Goal: Task Accomplishment & Management: Use online tool/utility

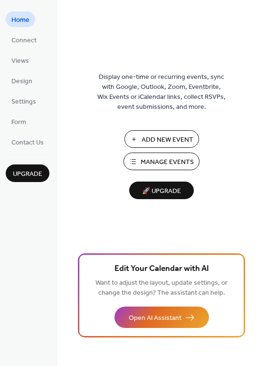
click at [40, 44] on li "Connect" at bounding box center [24, 40] width 37 height 16
drag, startPoint x: 26, startPoint y: 40, endPoint x: 36, endPoint y: 49, distance: 13.1
click at [26, 40] on span "Connect" at bounding box center [23, 41] width 25 height 10
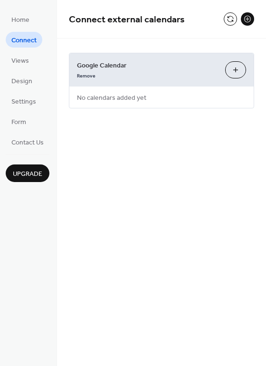
click at [236, 75] on button "Choose Calendars" at bounding box center [235, 69] width 21 height 17
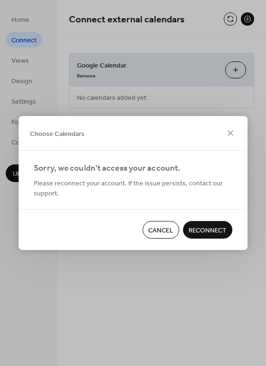
click at [205, 226] on span "Reconnect" at bounding box center [208, 231] width 38 height 10
click at [214, 228] on div "Cancel Reconnect" at bounding box center [133, 229] width 229 height 41
click at [231, 132] on icon at bounding box center [230, 133] width 6 height 6
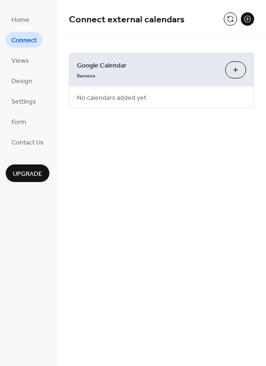
click at [231, 65] on button "Choose Calendars" at bounding box center [235, 69] width 21 height 17
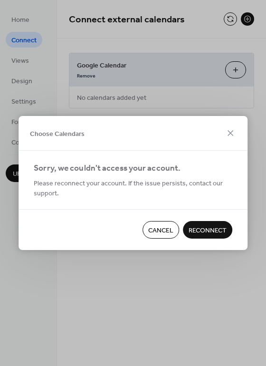
click at [215, 233] on span "Reconnect" at bounding box center [208, 231] width 38 height 10
click at [142, 236] on div "Cancel Reconnect" at bounding box center [133, 229] width 229 height 41
click at [146, 236] on button "Cancel" at bounding box center [160, 230] width 37 height 18
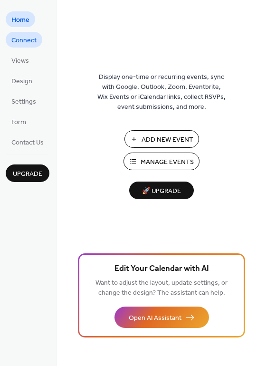
click at [17, 40] on span "Connect" at bounding box center [23, 41] width 25 height 10
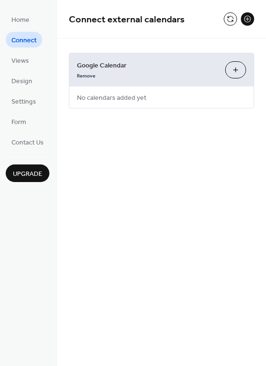
click at [235, 72] on button "Choose Calendars" at bounding box center [235, 69] width 21 height 17
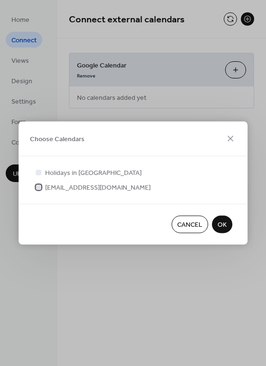
click at [108, 184] on span "[EMAIL_ADDRESS][DOMAIN_NAME]" at bounding box center [97, 188] width 105 height 10
click at [217, 222] on button "OK" at bounding box center [222, 225] width 20 height 18
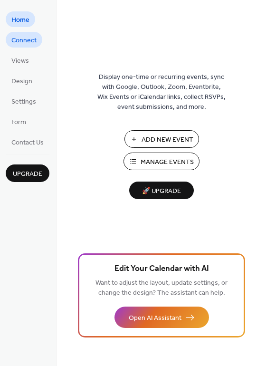
click at [19, 43] on span "Connect" at bounding box center [23, 41] width 25 height 10
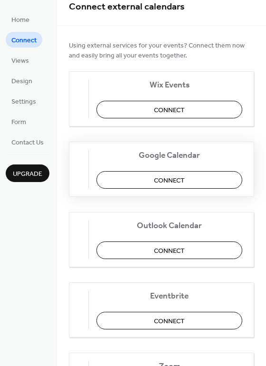
scroll to position [13, 0]
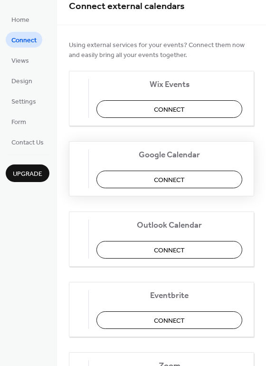
click at [150, 176] on button "Connect" at bounding box center [169, 179] width 146 height 18
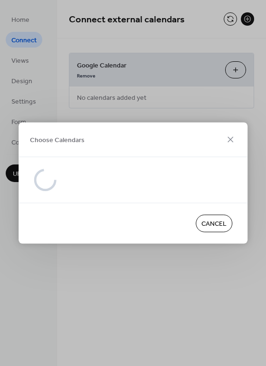
scroll to position [0, 0]
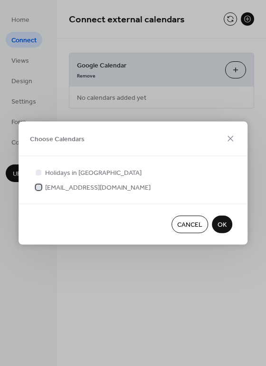
click at [91, 187] on span "twoguystogo@gmail.com" at bounding box center [97, 188] width 105 height 10
click at [231, 222] on button "OK" at bounding box center [222, 225] width 20 height 18
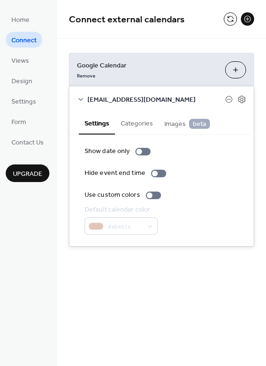
click at [243, 105] on div "twoguystogo@gmail.com" at bounding box center [161, 98] width 184 height 25
click at [243, 102] on icon at bounding box center [241, 99] width 7 height 8
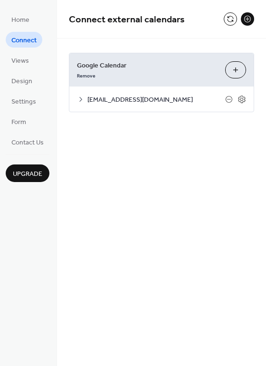
click at [82, 100] on icon at bounding box center [81, 99] width 8 height 8
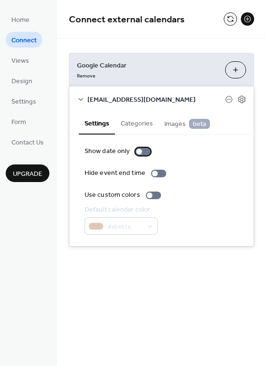
click at [133, 151] on label "Show date only" at bounding box center [120, 151] width 70 height 10
click at [153, 197] on div at bounding box center [153, 195] width 15 height 8
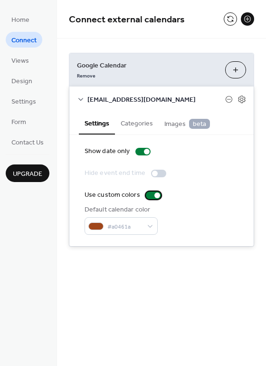
click at [153, 197] on div at bounding box center [153, 195] width 15 height 8
click at [145, 151] on div at bounding box center [147, 152] width 6 height 6
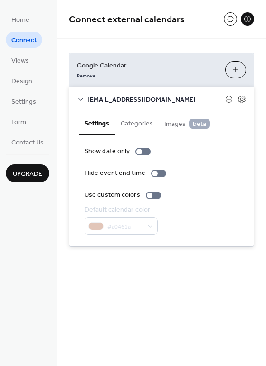
click at [140, 129] on button "Categories" at bounding box center [137, 123] width 44 height 22
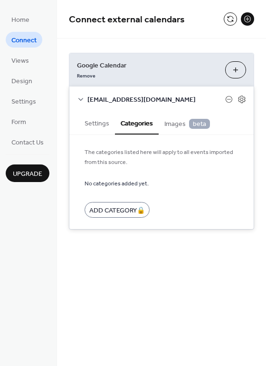
click at [170, 120] on span "Images beta" at bounding box center [187, 124] width 46 height 10
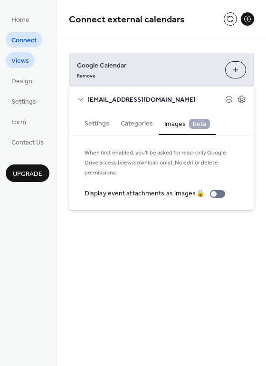
click at [27, 60] on span "Views" at bounding box center [20, 61] width 18 height 10
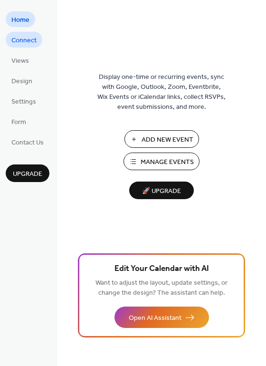
click at [22, 45] on span "Connect" at bounding box center [23, 41] width 25 height 10
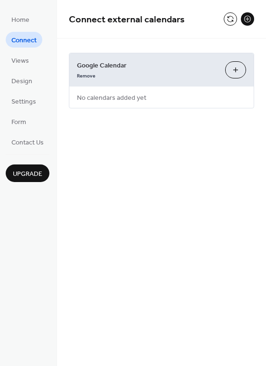
click at [129, 100] on span "No calendars added yet" at bounding box center [111, 97] width 85 height 21
click at [235, 68] on button "Choose Calendars" at bounding box center [235, 69] width 21 height 17
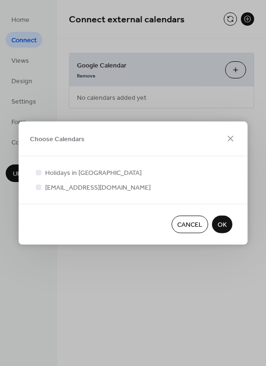
click at [196, 227] on span "Cancel" at bounding box center [189, 225] width 25 height 10
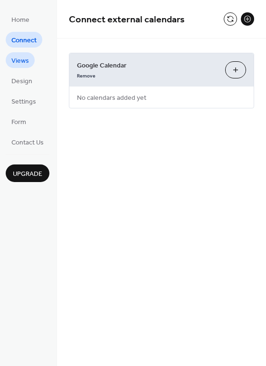
click at [29, 58] on link "Views" at bounding box center [20, 60] width 29 height 16
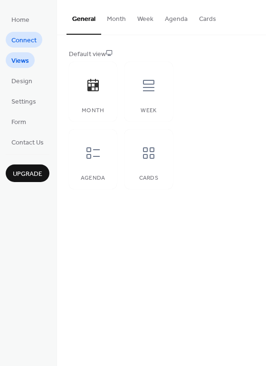
drag, startPoint x: 26, startPoint y: 50, endPoint x: 28, endPoint y: 46, distance: 5.0
click at [27, 50] on ul "Home Connect Views Design Settings Form Contact Us" at bounding box center [28, 80] width 44 height 138
click at [27, 39] on span "Connect" at bounding box center [23, 41] width 25 height 10
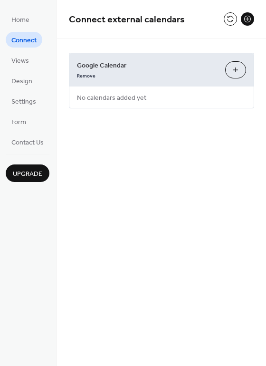
click at [229, 68] on button "Choose Calendars" at bounding box center [235, 69] width 21 height 17
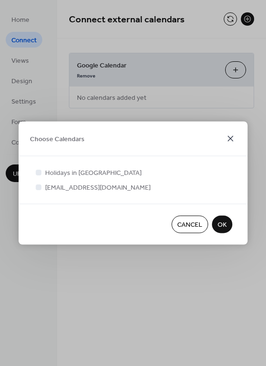
click at [232, 141] on icon at bounding box center [230, 138] width 11 height 11
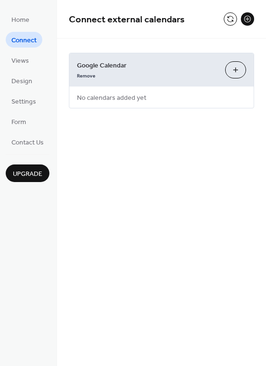
click at [250, 19] on button at bounding box center [247, 18] width 13 height 13
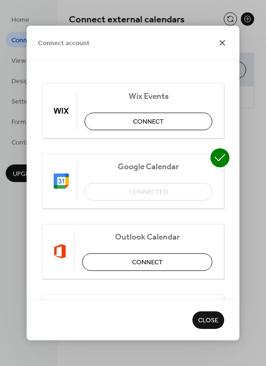
click at [224, 37] on icon at bounding box center [222, 42] width 11 height 11
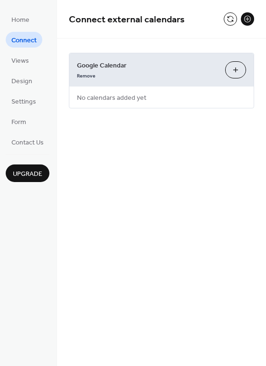
click at [247, 20] on button at bounding box center [247, 18] width 13 height 13
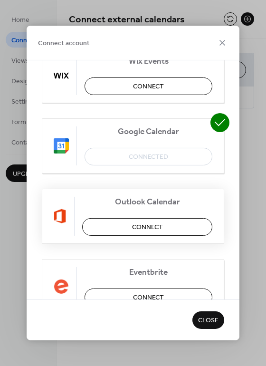
scroll to position [213, 0]
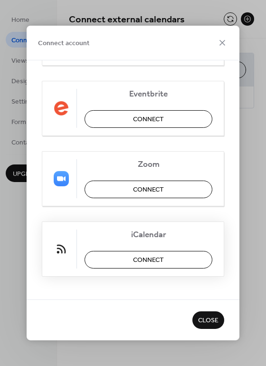
click at [182, 262] on button "Connect" at bounding box center [149, 260] width 128 height 18
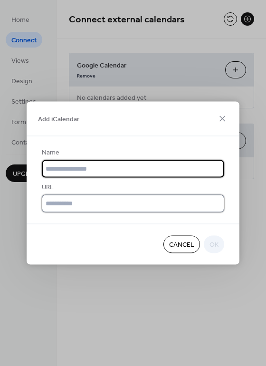
click at [125, 209] on input "text" at bounding box center [133, 204] width 182 height 18
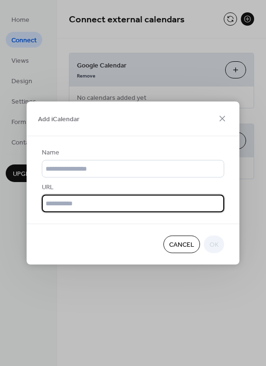
paste input "**********"
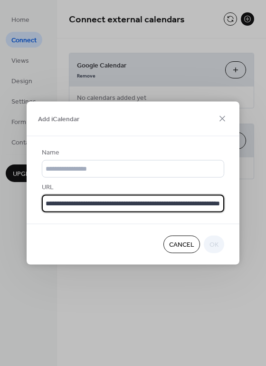
scroll to position [0, 66]
type input "**********"
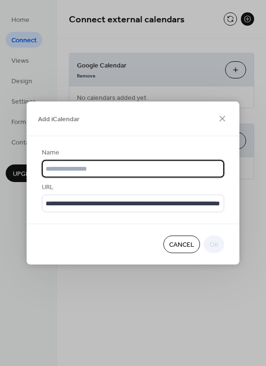
scroll to position [0, 0]
click at [112, 175] on input "text" at bounding box center [133, 169] width 182 height 18
type input "******"
click at [215, 240] on span "OK" at bounding box center [213, 245] width 9 height 10
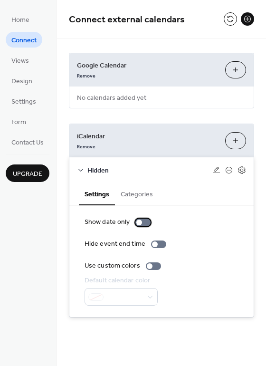
click at [145, 222] on div at bounding box center [142, 222] width 15 height 8
click at [240, 172] on icon at bounding box center [241, 170] width 9 height 9
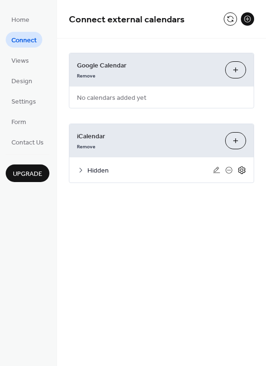
click at [242, 169] on icon at bounding box center [241, 170] width 9 height 9
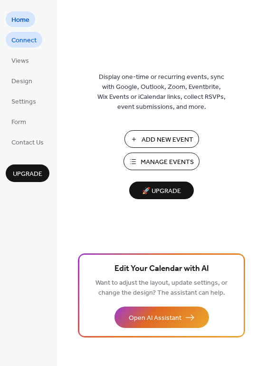
click at [23, 36] on span "Connect" at bounding box center [23, 41] width 25 height 10
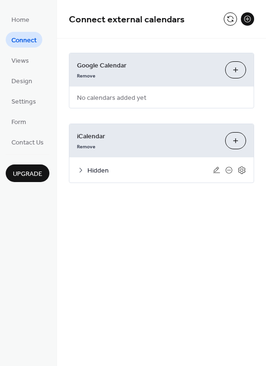
click at [79, 172] on icon at bounding box center [81, 170] width 8 height 8
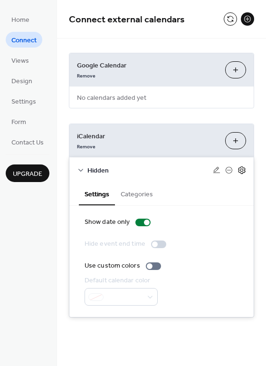
click at [238, 173] on icon at bounding box center [241, 170] width 9 height 9
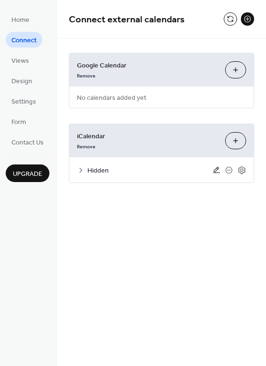
click at [217, 170] on icon at bounding box center [216, 170] width 7 height 6
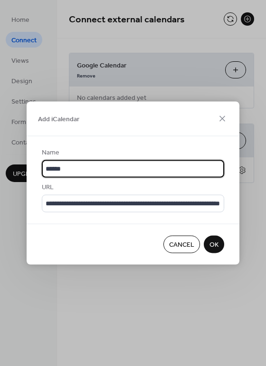
click at [95, 166] on input "******" at bounding box center [133, 169] width 182 height 18
type input "********"
click at [216, 248] on span "OK" at bounding box center [213, 245] width 9 height 10
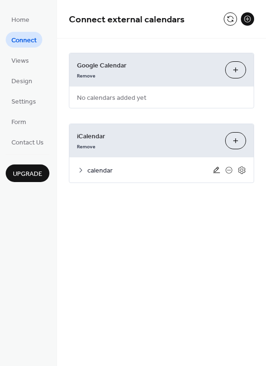
click at [218, 170] on icon at bounding box center [217, 170] width 8 height 8
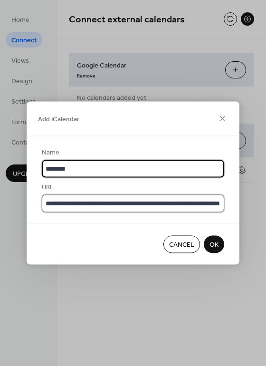
click at [131, 197] on input "**********" at bounding box center [133, 204] width 182 height 18
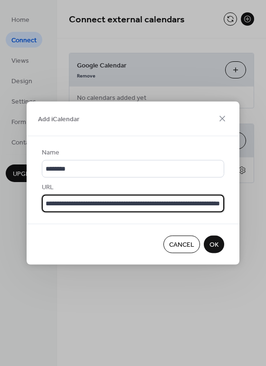
click at [131, 197] on input "**********" at bounding box center [133, 204] width 182 height 18
click at [223, 117] on icon at bounding box center [222, 119] width 6 height 6
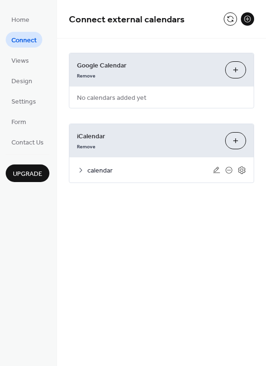
click at [232, 74] on button "Choose Calendars" at bounding box center [235, 69] width 21 height 17
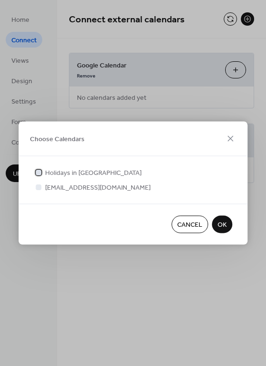
click at [49, 170] on span "Holidays in United States" at bounding box center [93, 173] width 96 height 10
click at [225, 141] on icon at bounding box center [230, 138] width 11 height 11
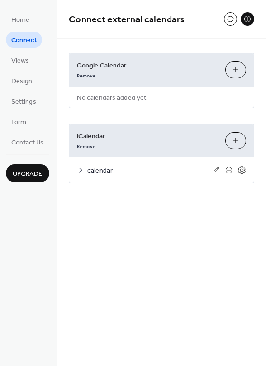
click at [91, 173] on span "calendar" at bounding box center [149, 171] width 125 height 10
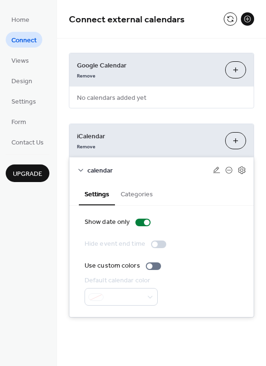
click at [143, 196] on button "Categories" at bounding box center [137, 193] width 44 height 22
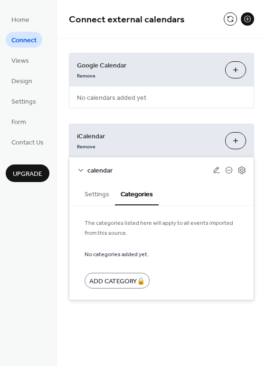
click at [93, 198] on button "Settings" at bounding box center [97, 193] width 36 height 22
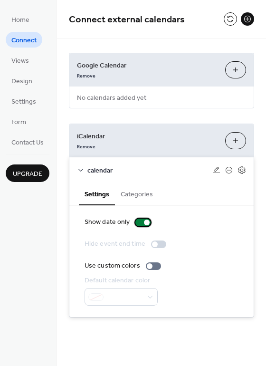
click at [137, 222] on div at bounding box center [142, 222] width 15 height 8
click at [232, 169] on icon at bounding box center [229, 170] width 8 height 8
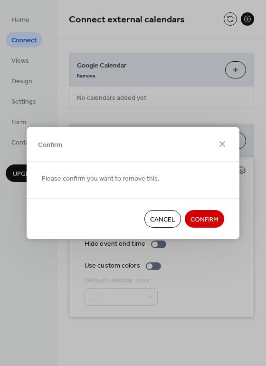
click at [198, 217] on span "Confirm" at bounding box center [204, 220] width 28 height 10
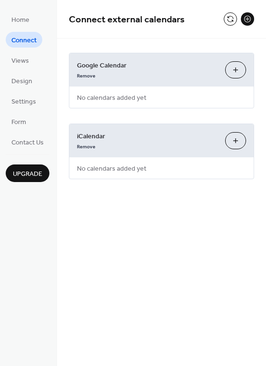
click at [232, 141] on button "Add iCalendar" at bounding box center [235, 140] width 21 height 17
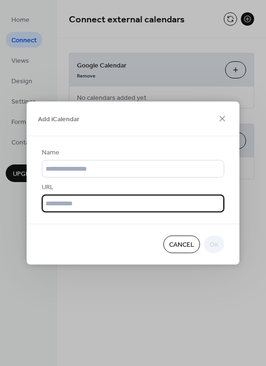
click at [112, 195] on input "text" at bounding box center [133, 204] width 182 height 18
type input "**********"
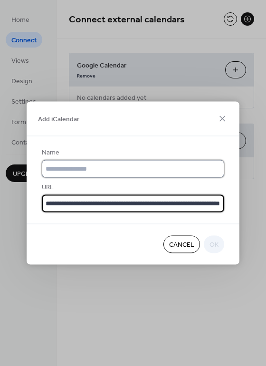
click at [87, 173] on input "text" at bounding box center [133, 169] width 182 height 18
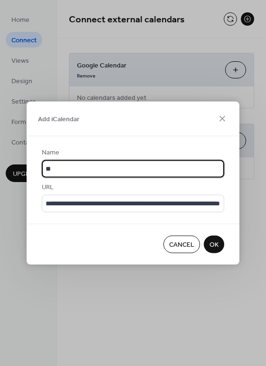
type input "*"
type input "****"
click at [213, 246] on span "OK" at bounding box center [213, 245] width 9 height 10
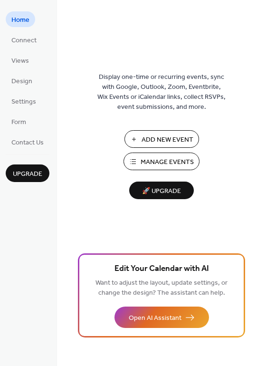
click at [163, 138] on span "Add New Event" at bounding box center [168, 140] width 52 height 10
click at [19, 36] on span "Connect" at bounding box center [23, 41] width 25 height 10
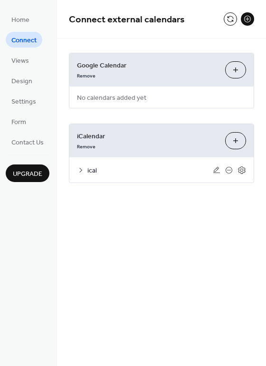
click at [90, 166] on span "ical" at bounding box center [149, 171] width 125 height 10
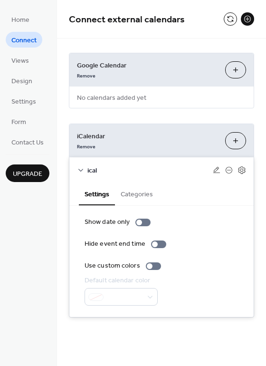
click at [251, 18] on button at bounding box center [247, 18] width 13 height 13
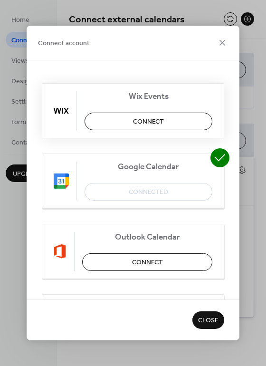
click at [142, 118] on span "Connect" at bounding box center [148, 122] width 31 height 10
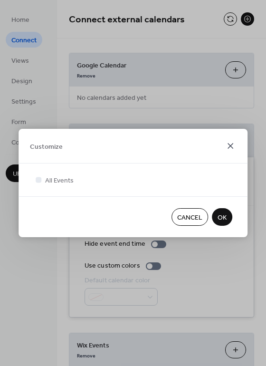
click at [233, 144] on icon at bounding box center [230, 145] width 11 height 11
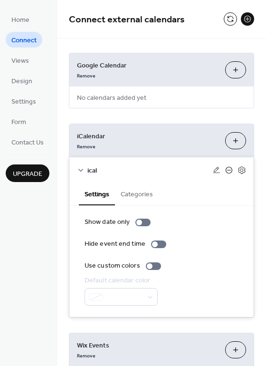
click at [229, 170] on icon at bounding box center [229, 170] width 7 height 7
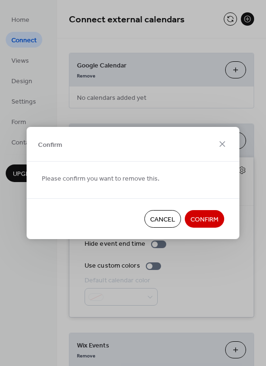
click at [212, 221] on span "Confirm" at bounding box center [204, 220] width 28 height 10
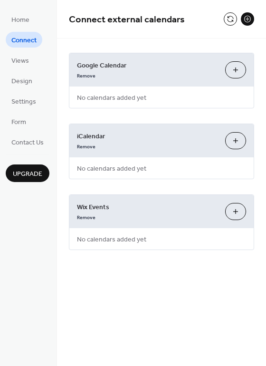
click at [235, 202] on div "Wix Events Remove Customize" at bounding box center [161, 211] width 184 height 33
click at [235, 207] on button "Customize" at bounding box center [235, 211] width 21 height 17
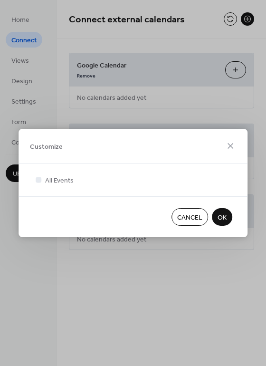
click at [226, 217] on span "OK" at bounding box center [221, 218] width 9 height 10
